Goal: Navigation & Orientation: Find specific page/section

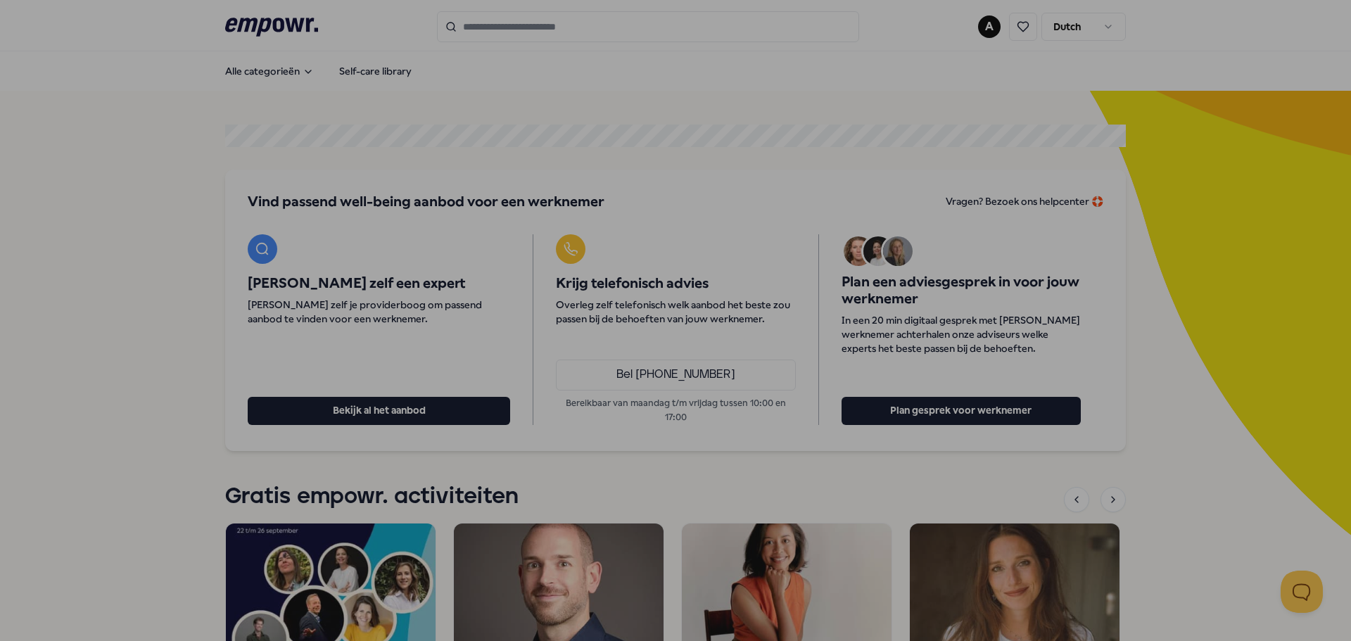
click at [1064, 157] on div at bounding box center [675, 320] width 1351 height 641
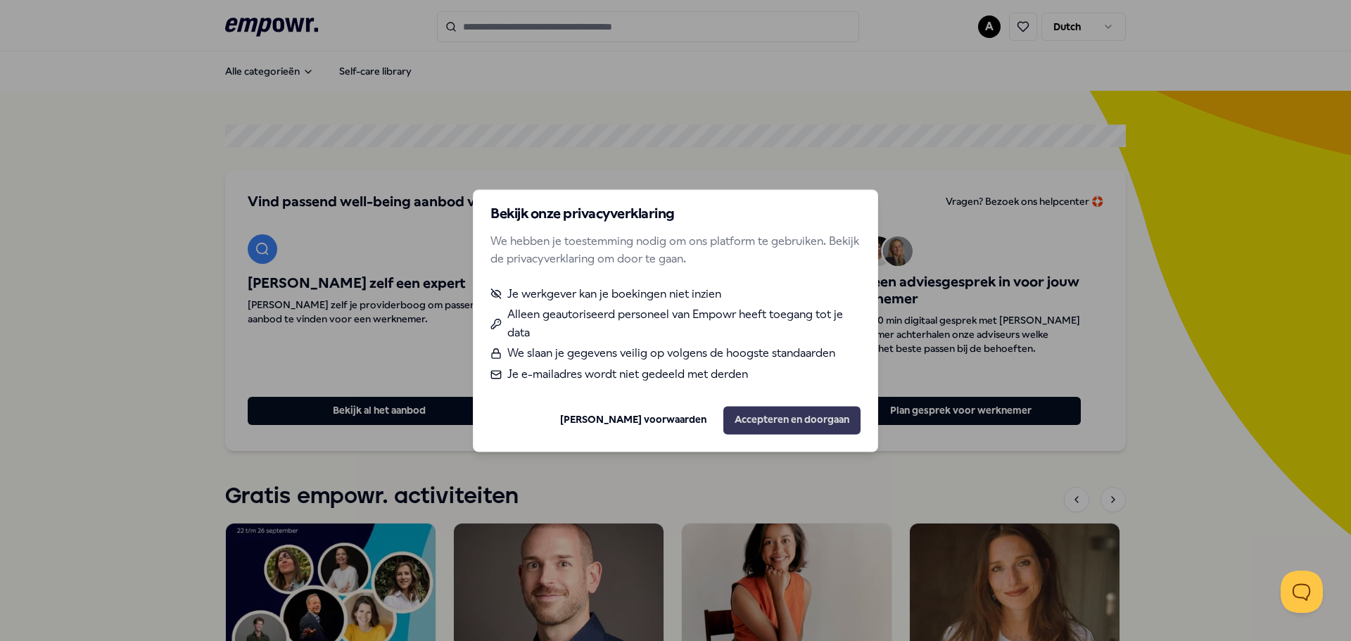
click at [775, 423] on button "Accepteren en doorgaan" at bounding box center [791, 420] width 137 height 28
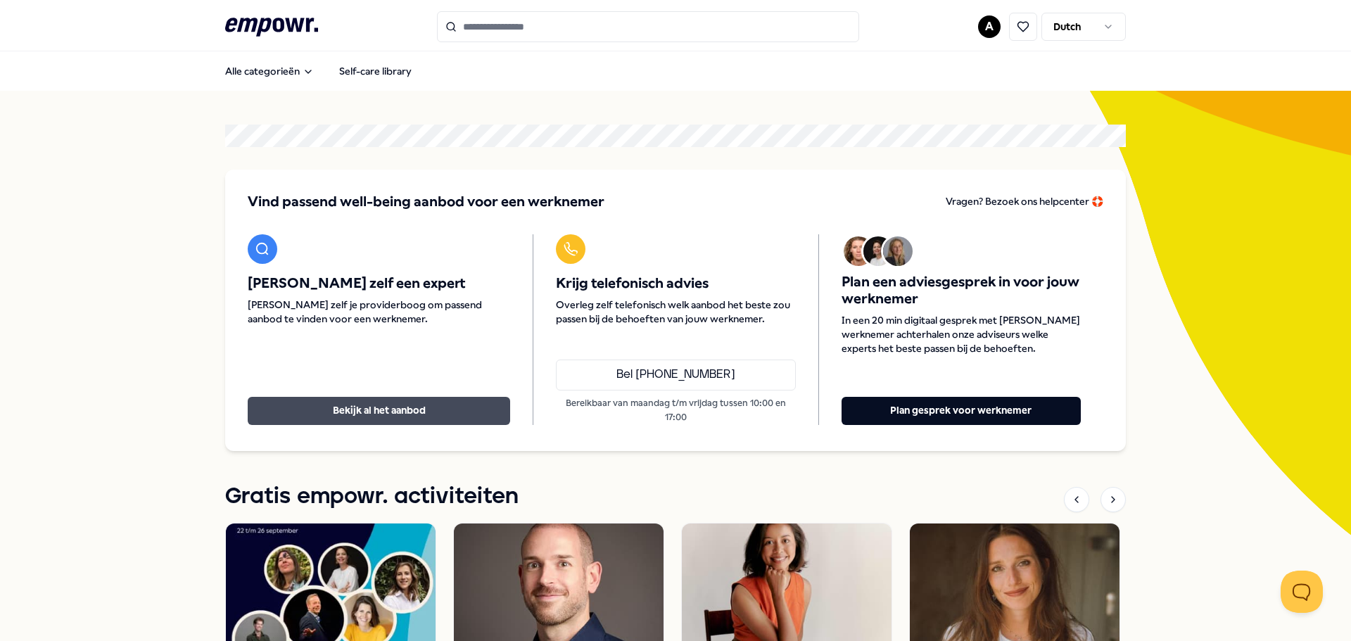
click at [370, 410] on button "Bekijk al het aanbod" at bounding box center [379, 411] width 262 height 28
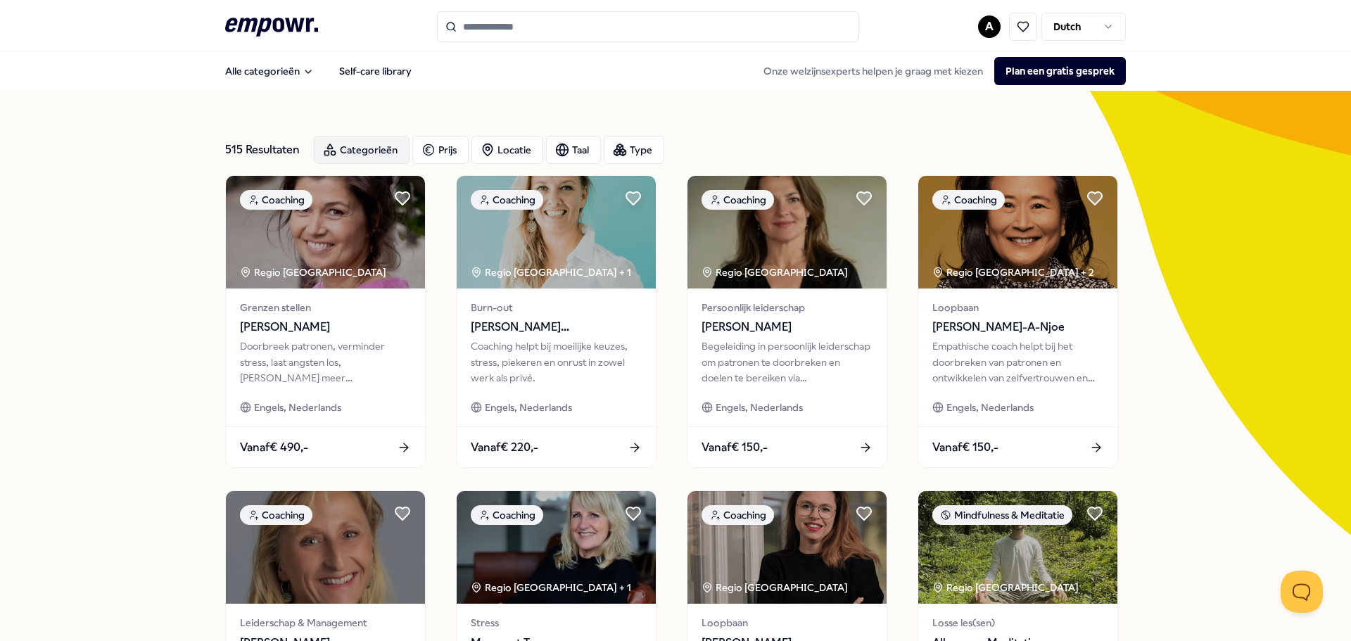
click at [383, 153] on div "Categorieën" at bounding box center [362, 150] width 96 height 28
